Goal: Task Accomplishment & Management: Manage account settings

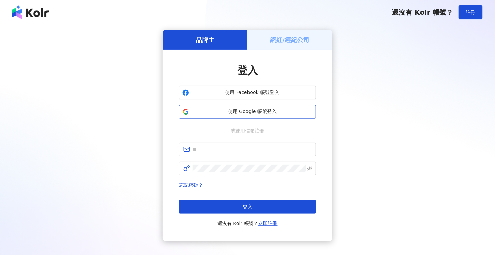
click at [282, 114] on span "使用 Google 帳號登入" at bounding box center [252, 111] width 121 height 7
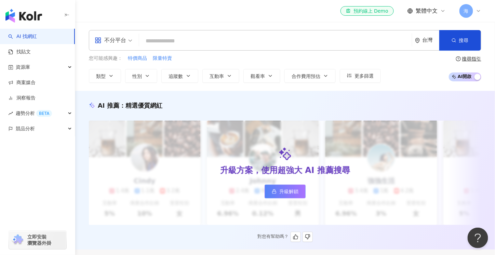
click at [280, 189] on span "升級解鎖" at bounding box center [288, 191] width 19 height 5
